Goal: Check status

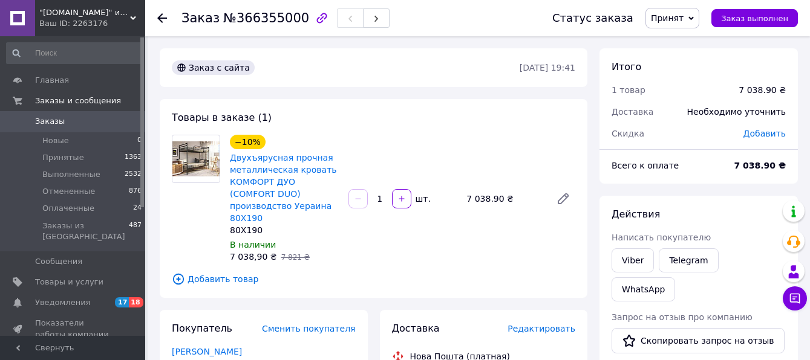
click at [521, 21] on div "Заказ №366355000" at bounding box center [354, 18] width 347 height 36
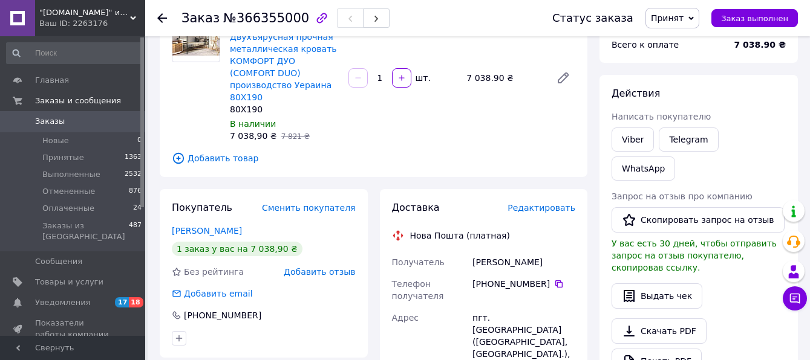
scroll to position [242, 0]
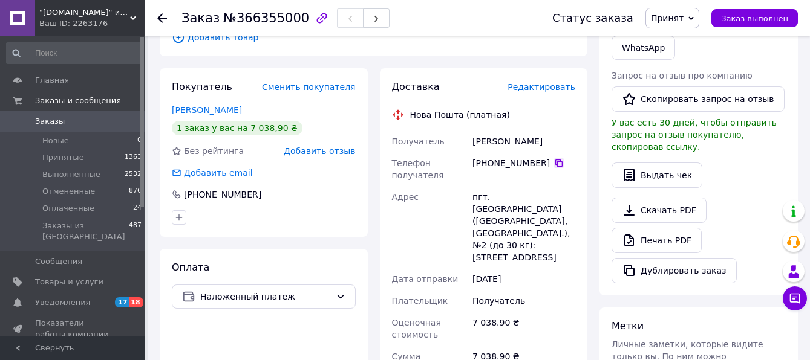
click at [554, 158] on icon at bounding box center [559, 163] width 10 height 10
drag, startPoint x: 476, startPoint y: 126, endPoint x: 546, endPoint y: 135, distance: 70.7
click at [546, 135] on div "[PERSON_NAME]" at bounding box center [524, 142] width 108 height 22
drag, startPoint x: 474, startPoint y: 128, endPoint x: 552, endPoint y: 138, distance: 79.2
click at [552, 138] on div "[PERSON_NAME]" at bounding box center [524, 142] width 108 height 22
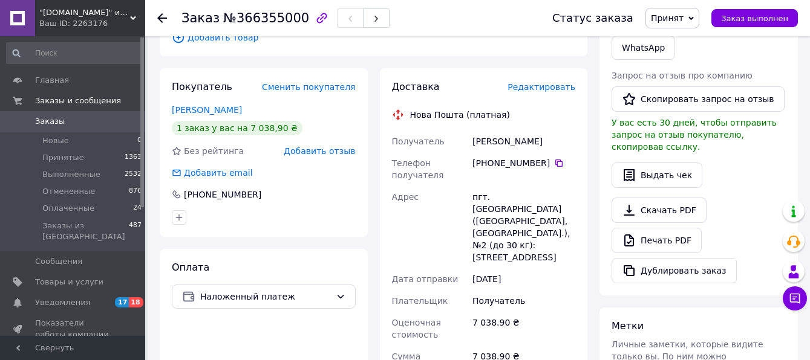
copy div "[PERSON_NAME]"
drag, startPoint x: 488, startPoint y: 183, endPoint x: 550, endPoint y: 184, distance: 61.7
click at [550, 186] on div "пгт. [GEOGRAPHIC_DATA] ([GEOGRAPHIC_DATA], [GEOGRAPHIC_DATA].), №2 (до 30 кг): …" at bounding box center [524, 227] width 108 height 82
copy div "[GEOGRAPHIC_DATA]"
